Goal: Task Accomplishment & Management: Manage account settings

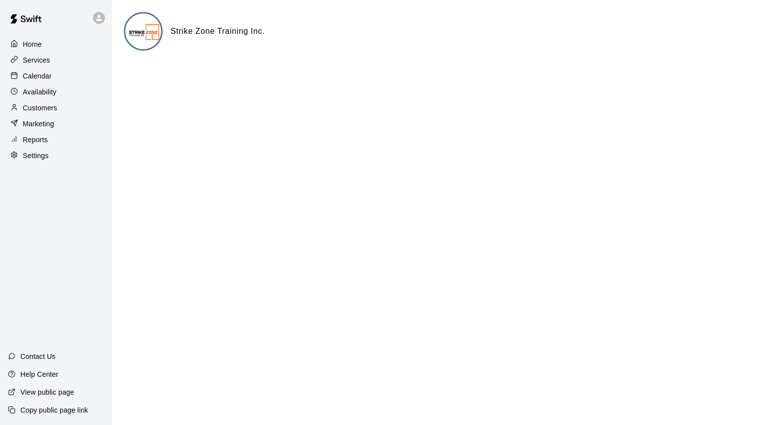
click at [17, 79] on icon at bounding box center [13, 75] width 7 height 7
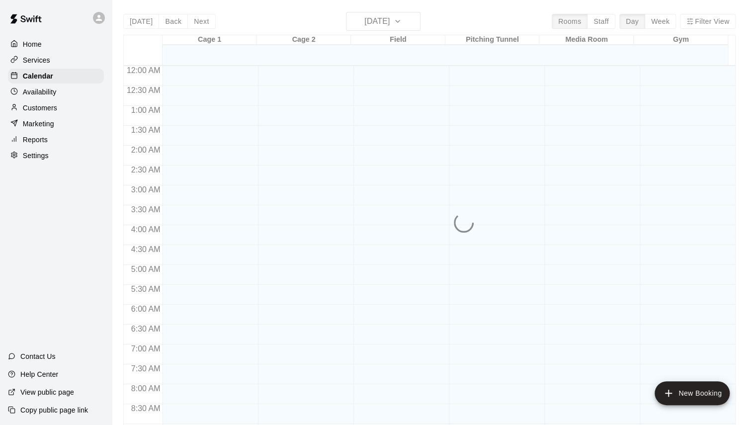
scroll to position [509, 0]
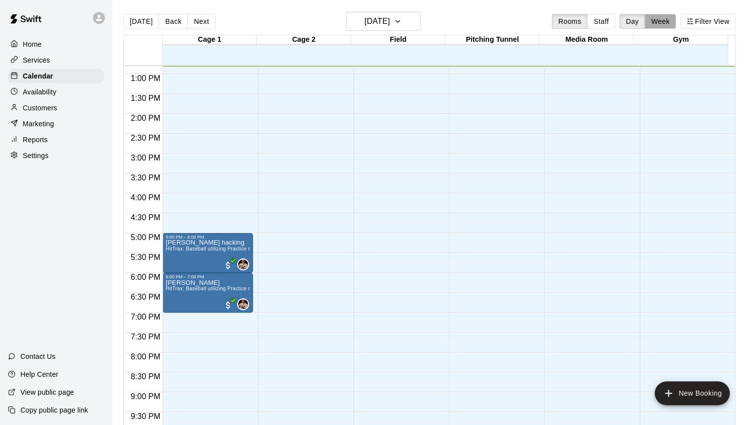
click at [672, 17] on button "Week" at bounding box center [660, 21] width 31 height 15
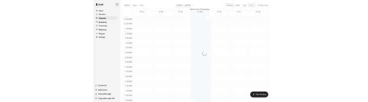
scroll to position [510, 0]
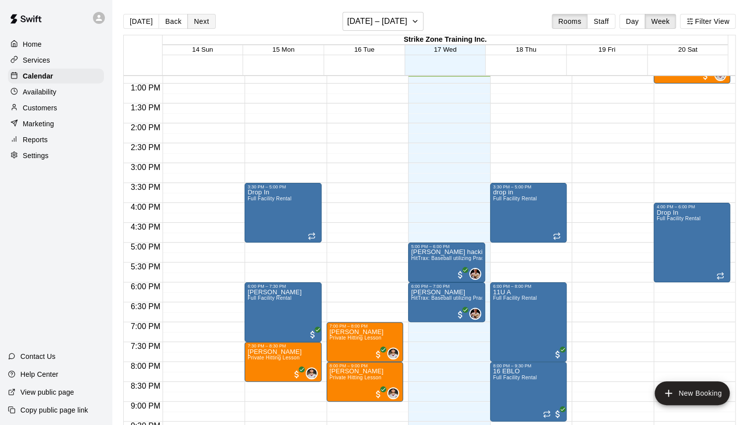
click at [187, 19] on button "Next" at bounding box center [201, 21] width 28 height 15
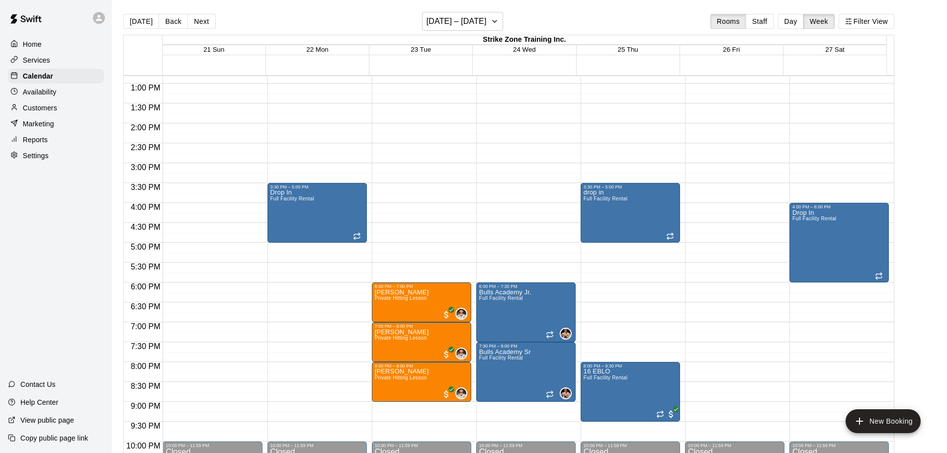
click at [68, 95] on div "Availability" at bounding box center [56, 92] width 96 height 15
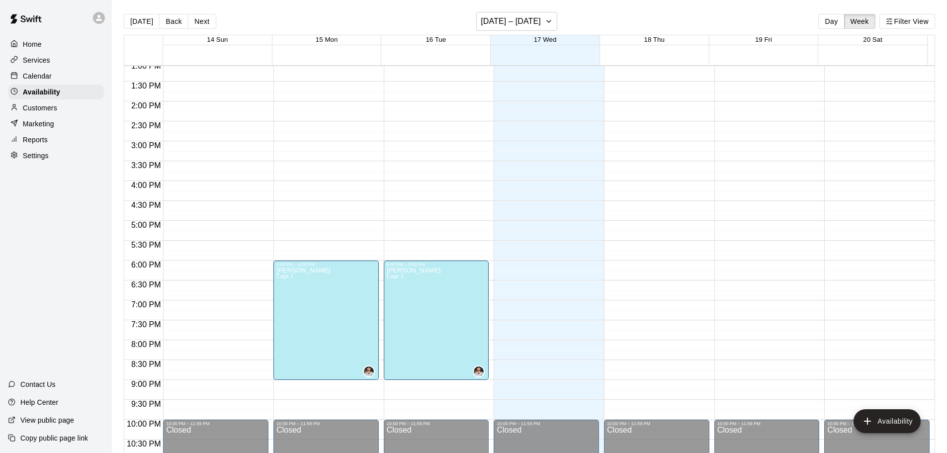
scroll to position [557, 0]
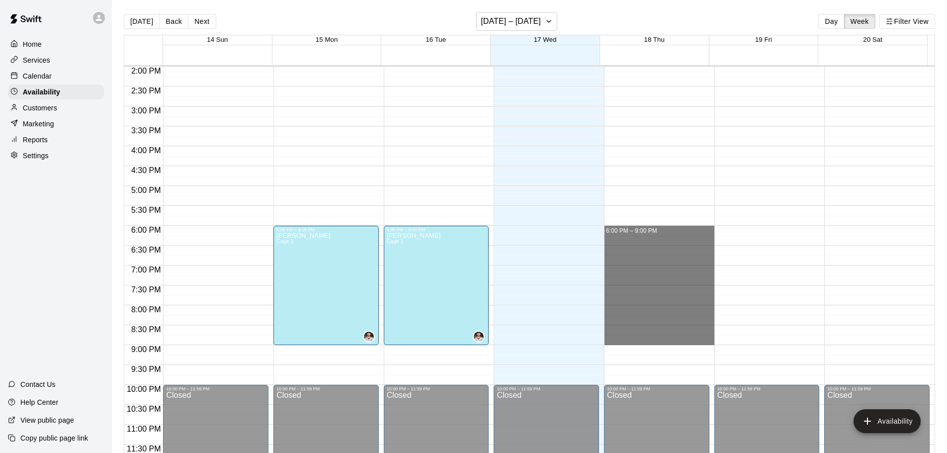
drag, startPoint x: 617, startPoint y: 228, endPoint x: 625, endPoint y: 337, distance: 108.7
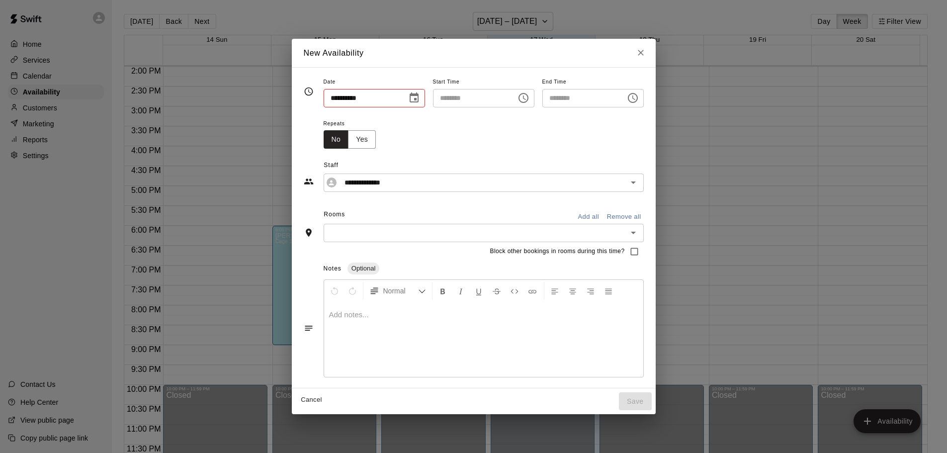
type input "**********"
type input "********"
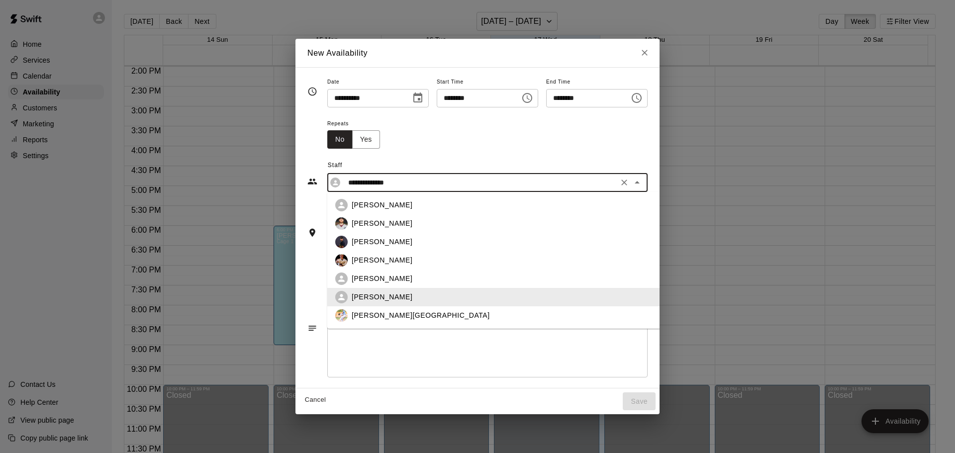
click at [356, 179] on input "**********" at bounding box center [479, 183] width 271 height 12
click at [386, 318] on div "[PERSON_NAME][GEOGRAPHIC_DATA]" at bounding box center [518, 315] width 333 height 10
type input "**********"
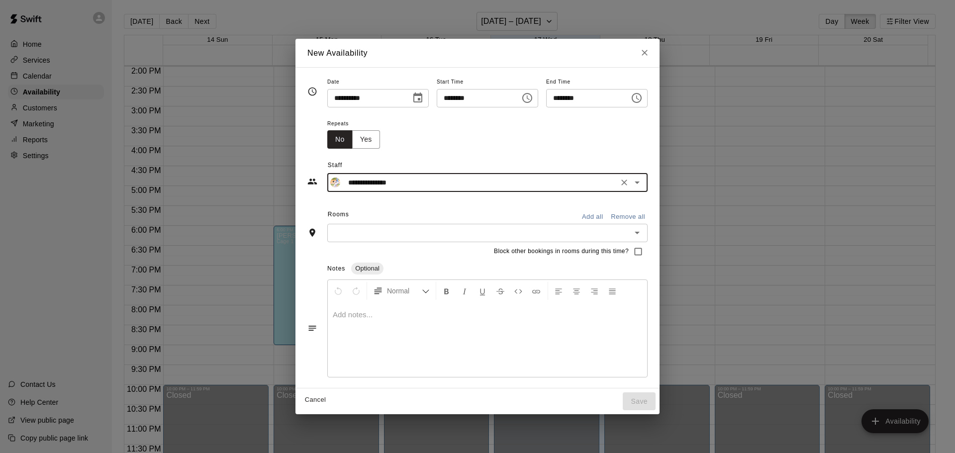
click at [386, 237] on input "text" at bounding box center [479, 233] width 298 height 12
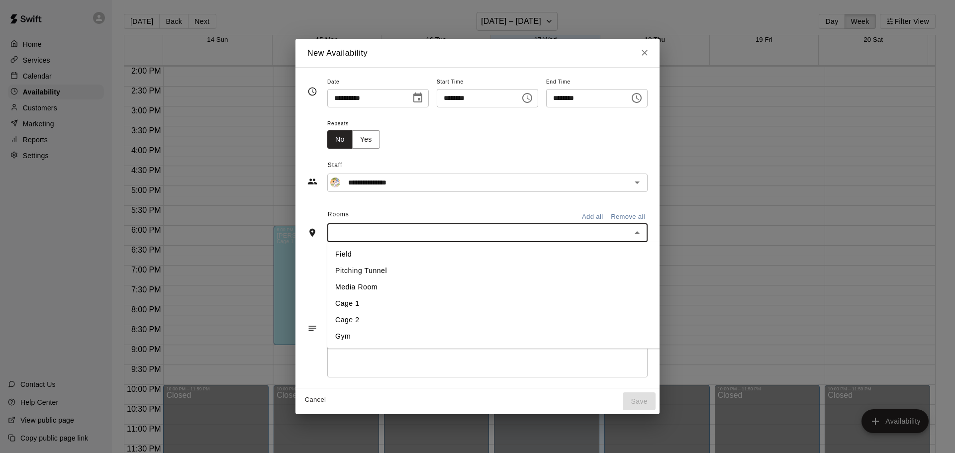
click at [355, 277] on li "Pitching Tunnel" at bounding box center [509, 271] width 365 height 16
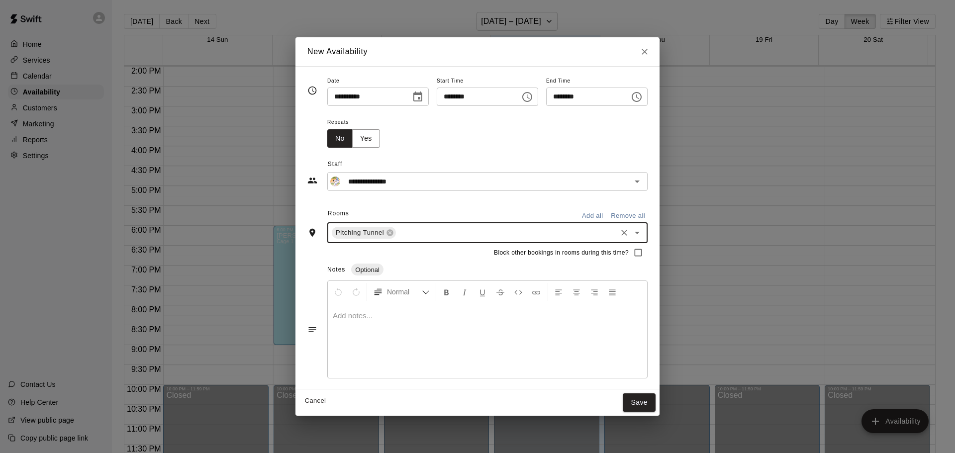
click at [398, 225] on div "Pitching Tunnel ​" at bounding box center [487, 232] width 320 height 21
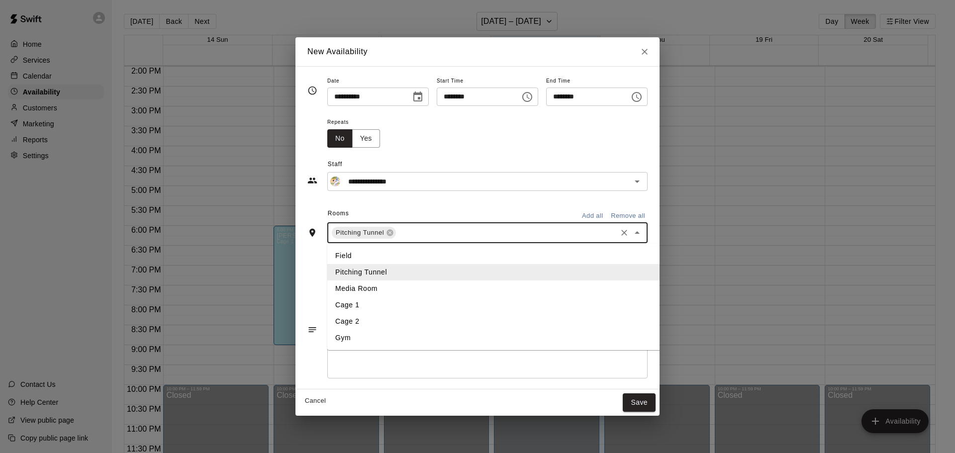
click at [367, 258] on li "Field" at bounding box center [509, 256] width 365 height 16
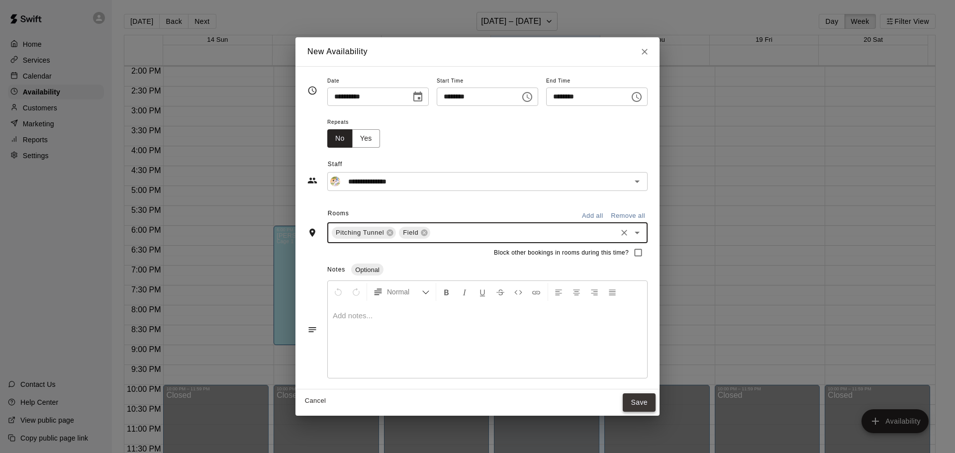
click at [652, 401] on button "Save" at bounding box center [638, 402] width 33 height 18
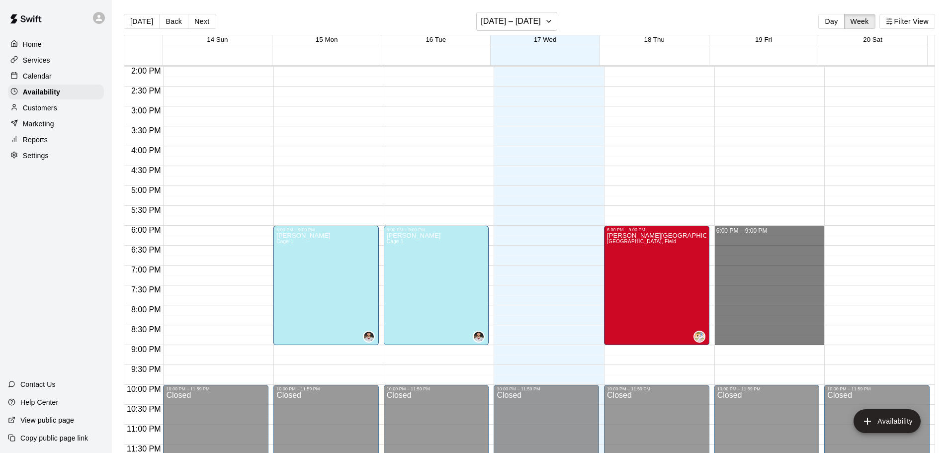
drag, startPoint x: 722, startPoint y: 231, endPoint x: 730, endPoint y: 339, distance: 108.6
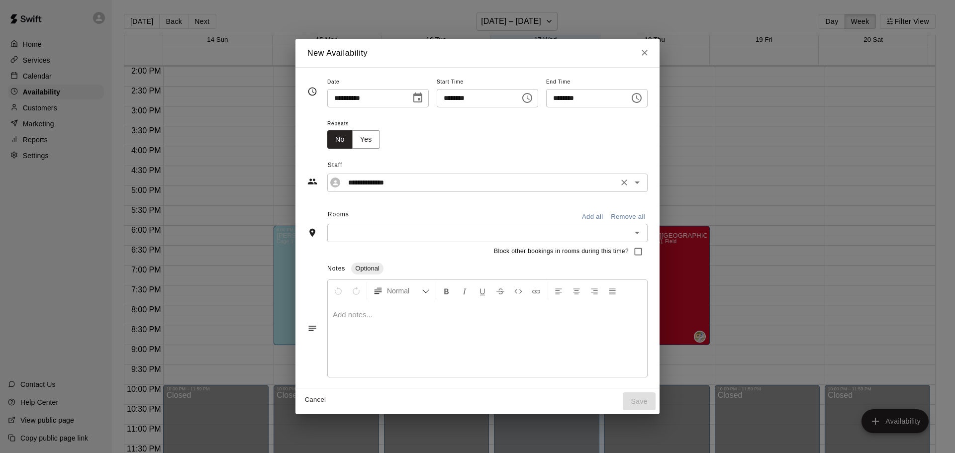
click at [395, 178] on input "**********" at bounding box center [479, 183] width 271 height 12
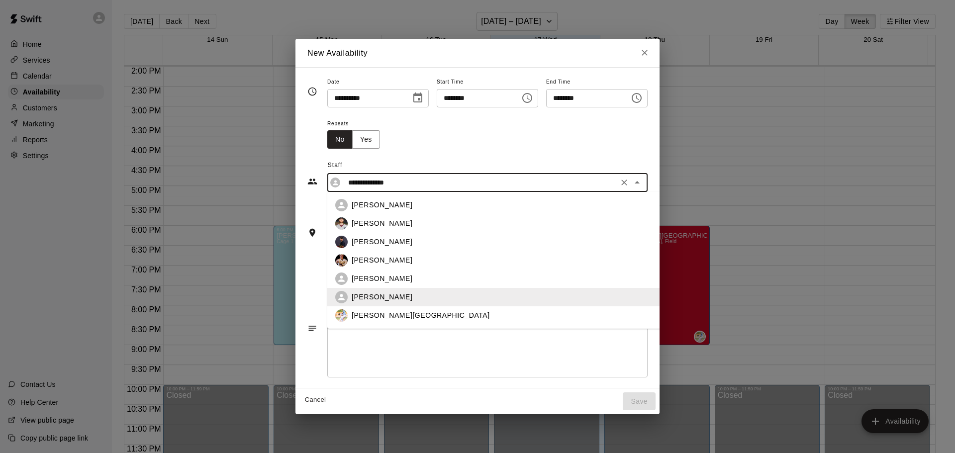
click at [359, 323] on li "[PERSON_NAME][GEOGRAPHIC_DATA]" at bounding box center [509, 315] width 365 height 18
type input "**********"
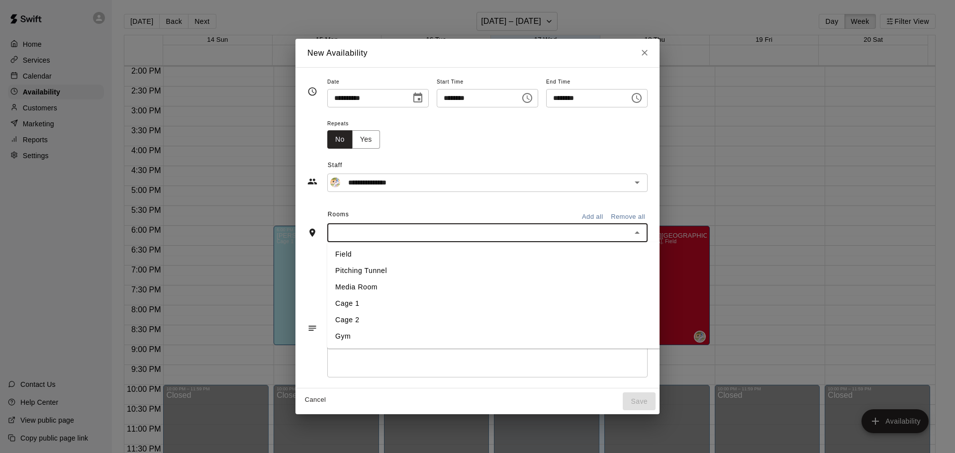
click at [384, 234] on input "text" at bounding box center [479, 233] width 298 height 12
click at [346, 254] on li "Field" at bounding box center [509, 254] width 365 height 16
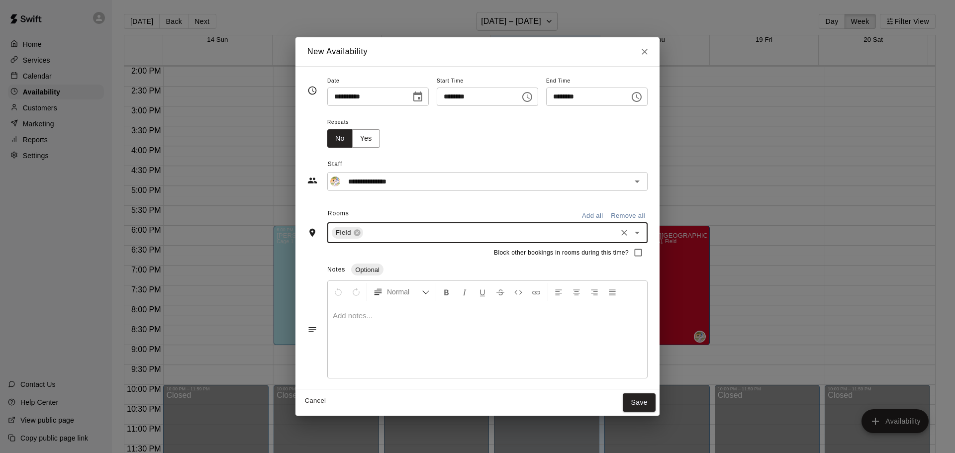
click at [400, 228] on input "text" at bounding box center [489, 233] width 251 height 12
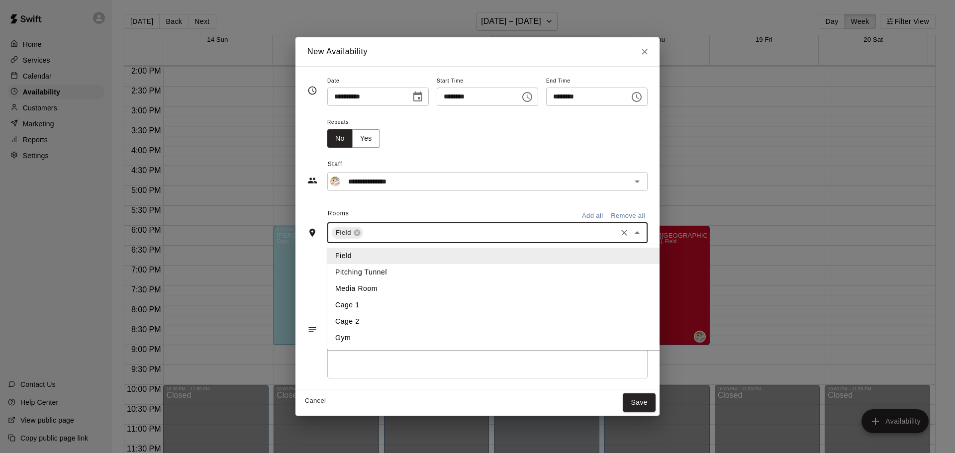
click at [375, 273] on li "Pitching Tunnel" at bounding box center [509, 272] width 365 height 16
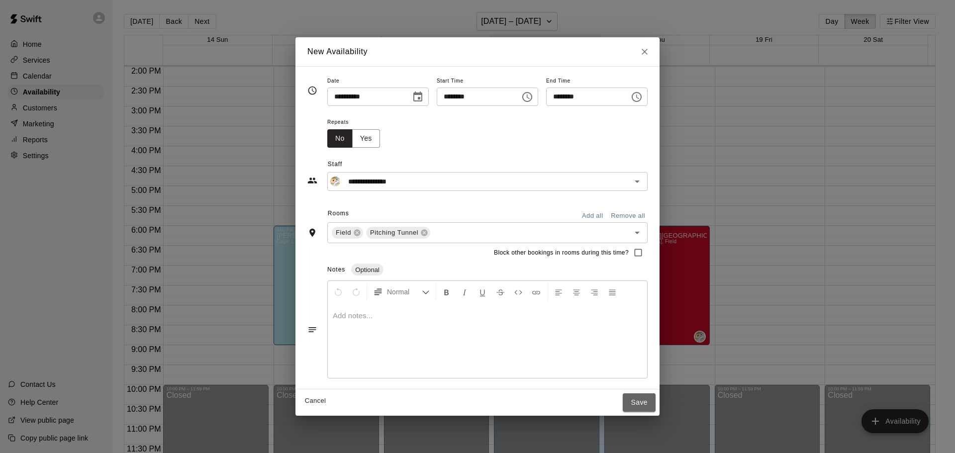
click at [655, 397] on button "Save" at bounding box center [638, 402] width 33 height 18
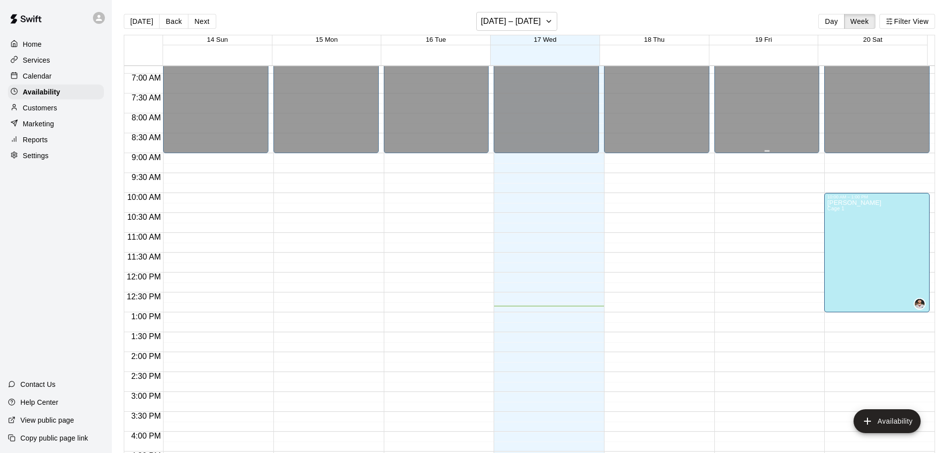
scroll to position [259, 0]
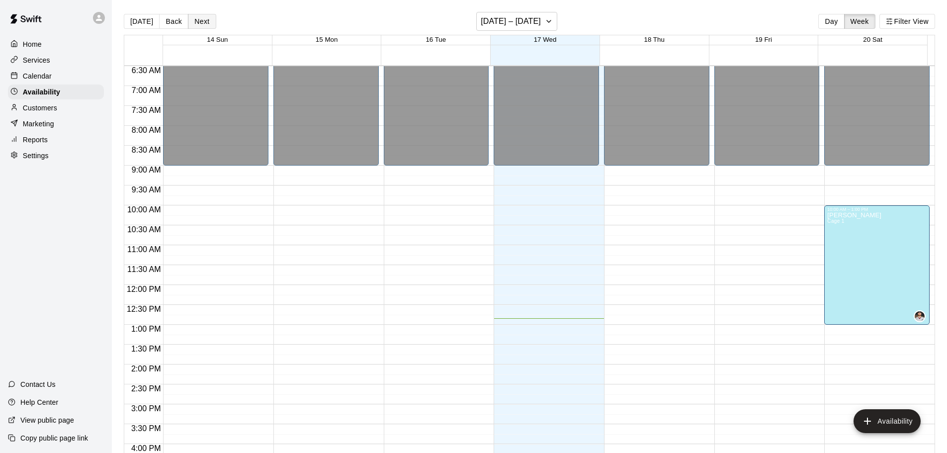
click at [194, 20] on button "Next" at bounding box center [202, 21] width 28 height 15
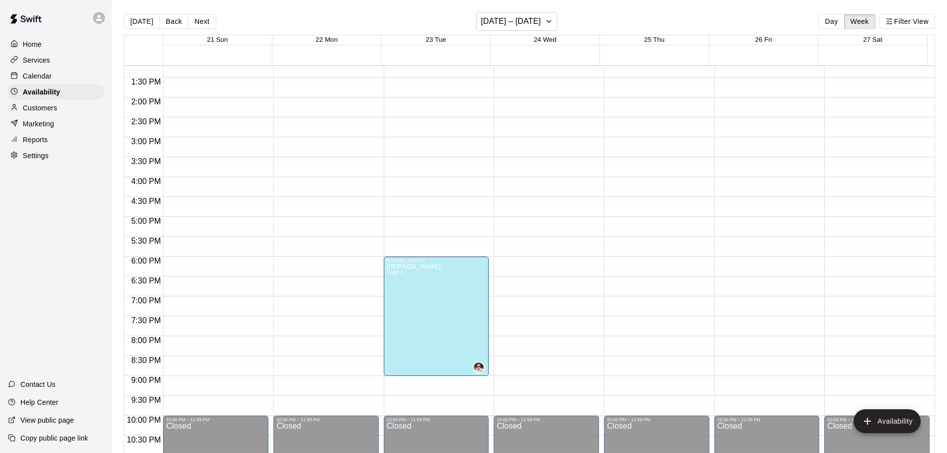
scroll to position [557, 0]
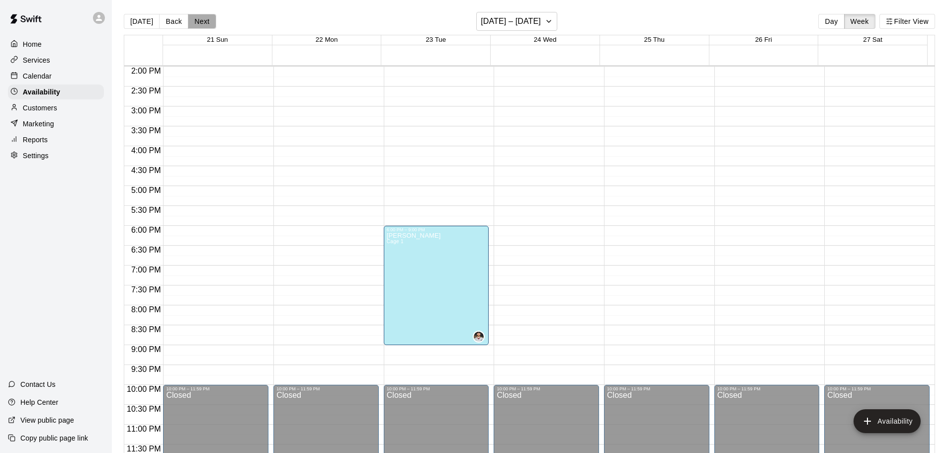
click at [203, 22] on button "Next" at bounding box center [202, 21] width 28 height 15
